Goal: Navigation & Orientation: Find specific page/section

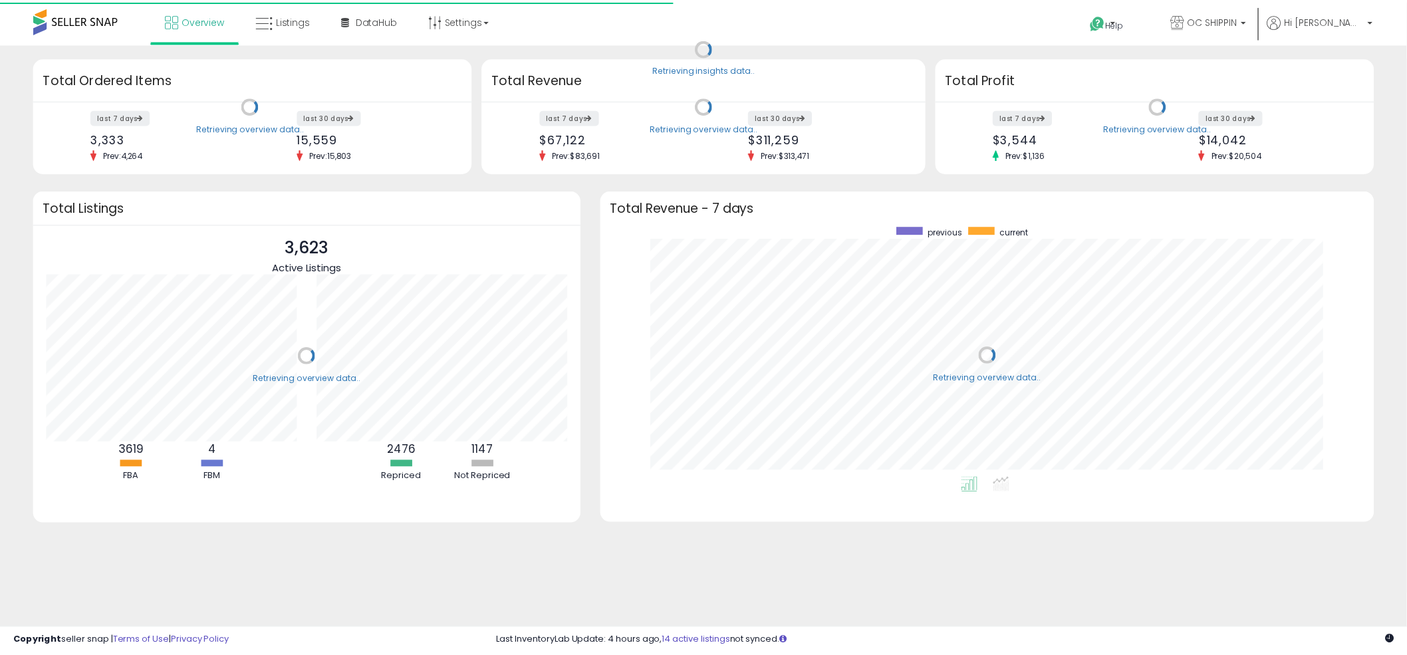
scroll to position [251, 754]
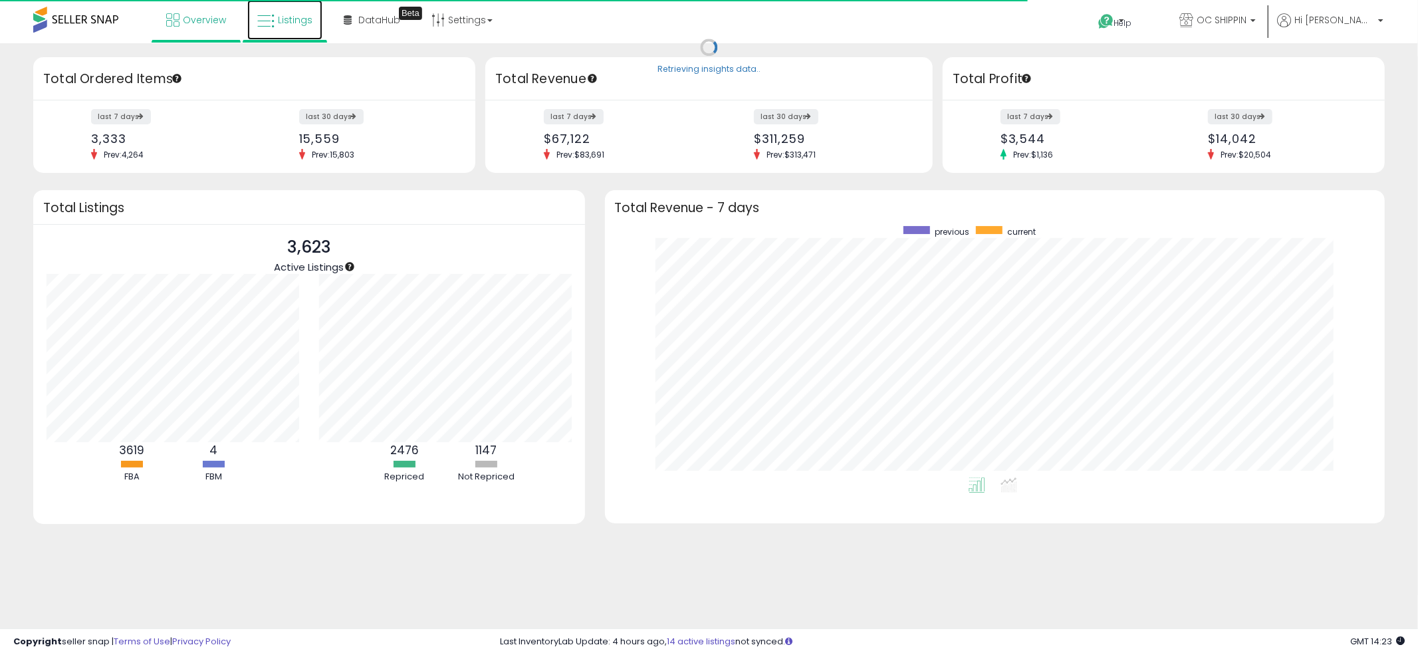
click at [274, 15] on link "Listings" at bounding box center [284, 20] width 75 height 40
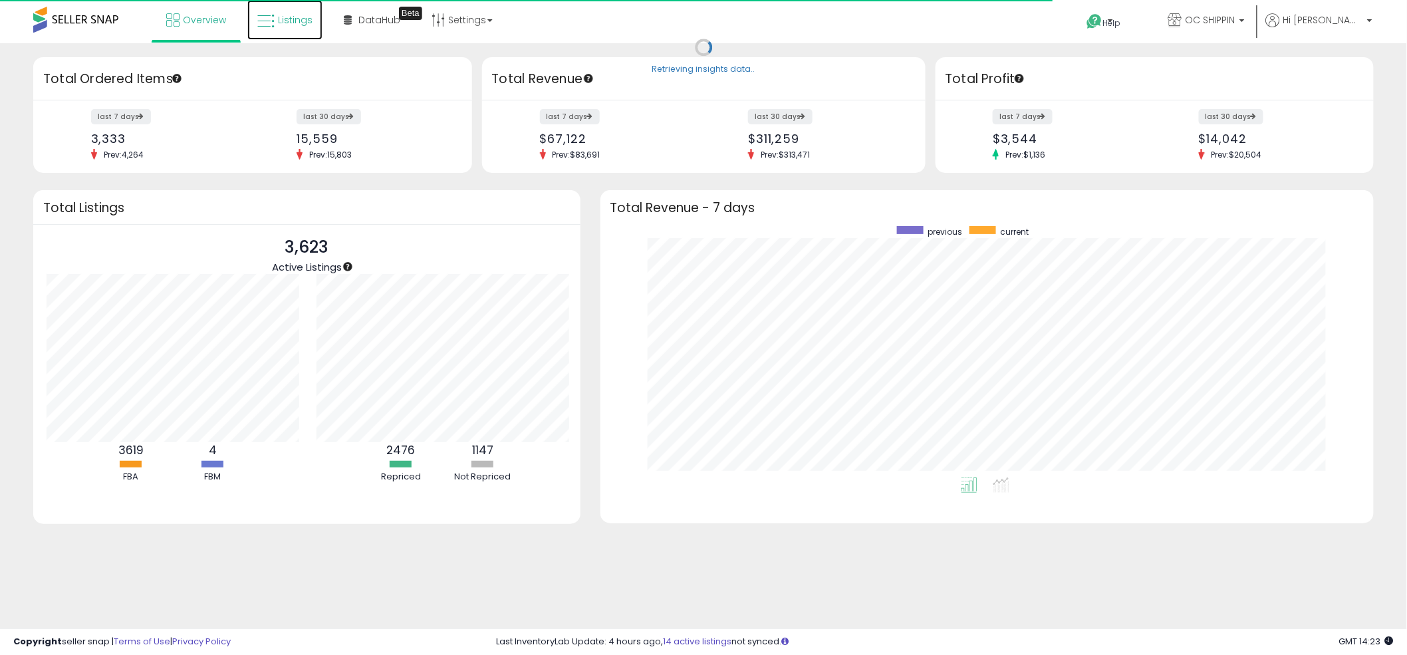
scroll to position [664609, 664113]
